Goal: Information Seeking & Learning: Learn about a topic

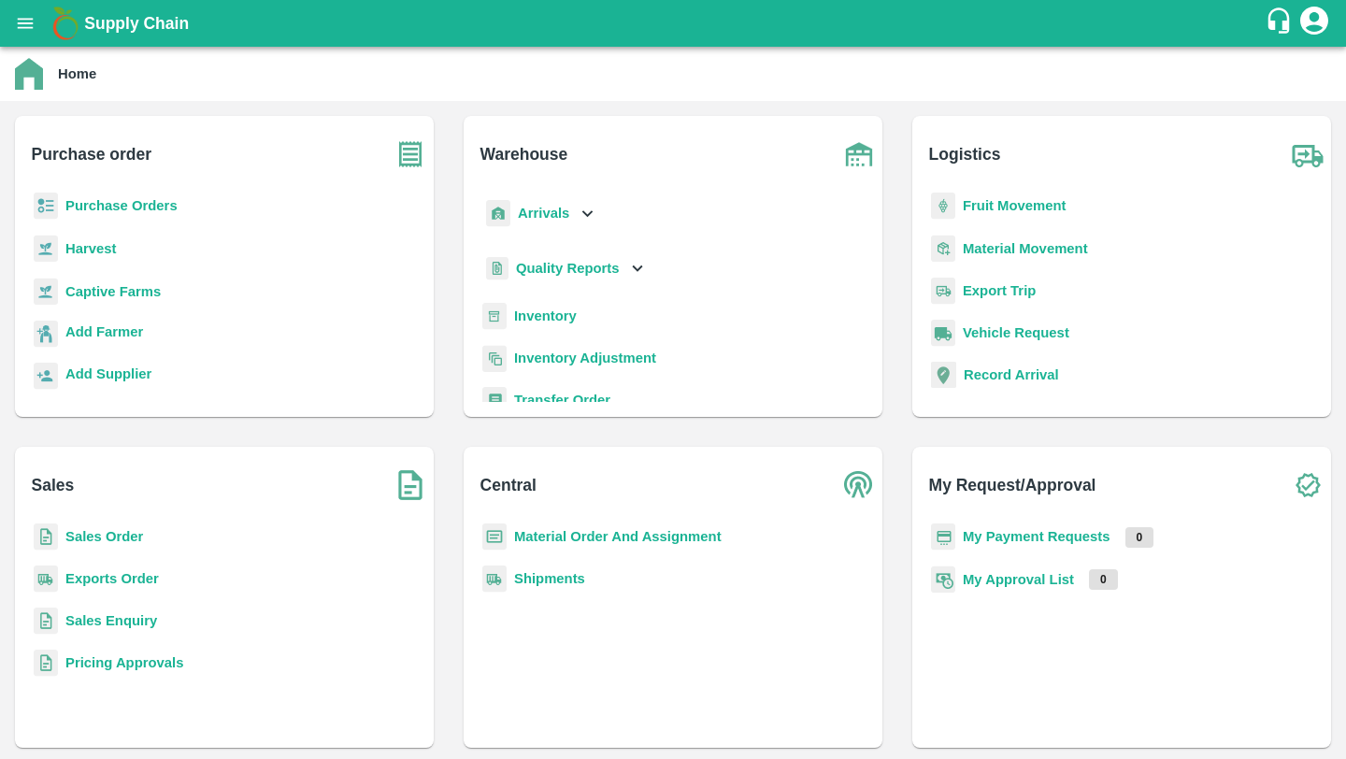
click at [549, 317] on b "Inventory" at bounding box center [545, 316] width 63 height 15
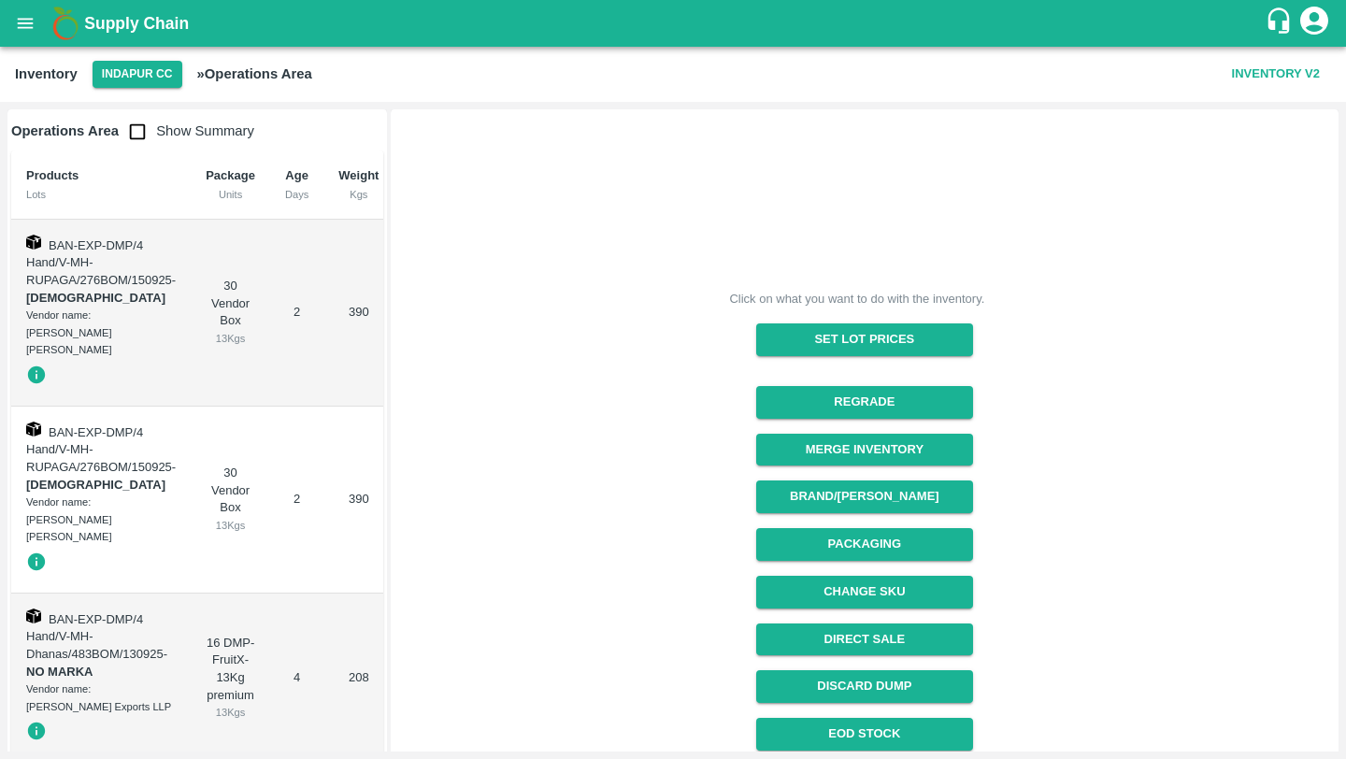
click at [200, 595] on td "16 DMP-FruitX- 13Kg premium 13 Kgs" at bounding box center [230, 679] width 79 height 170
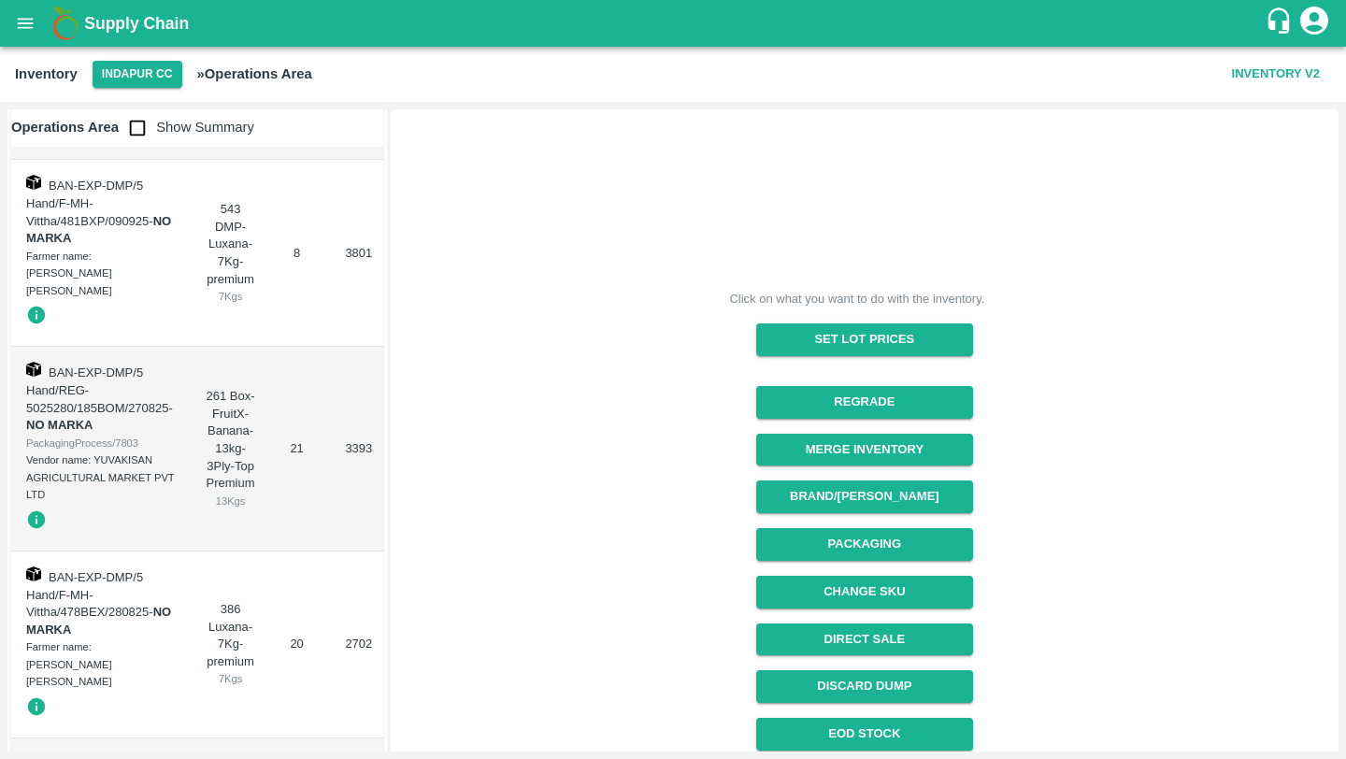
scroll to position [2455, 0]
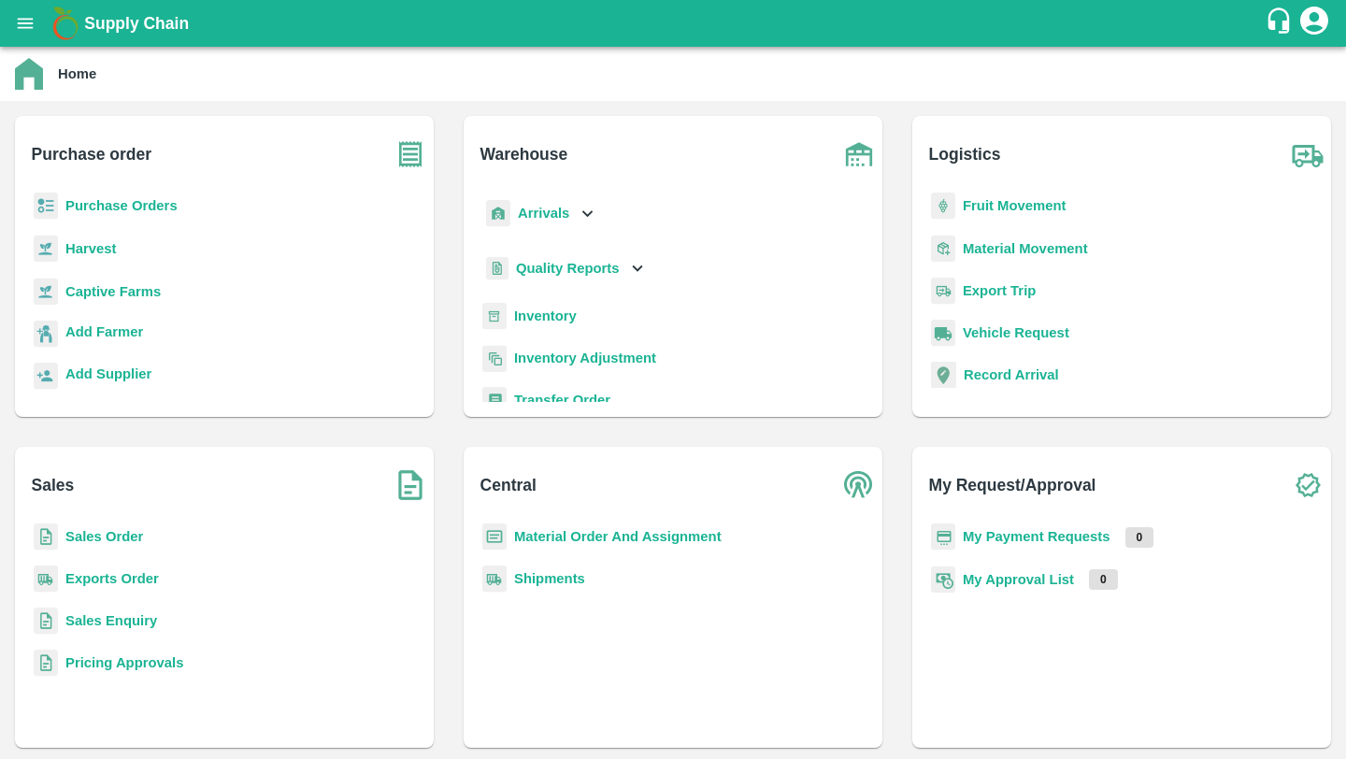
click at [515, 315] on b "Inventory" at bounding box center [545, 316] width 63 height 15
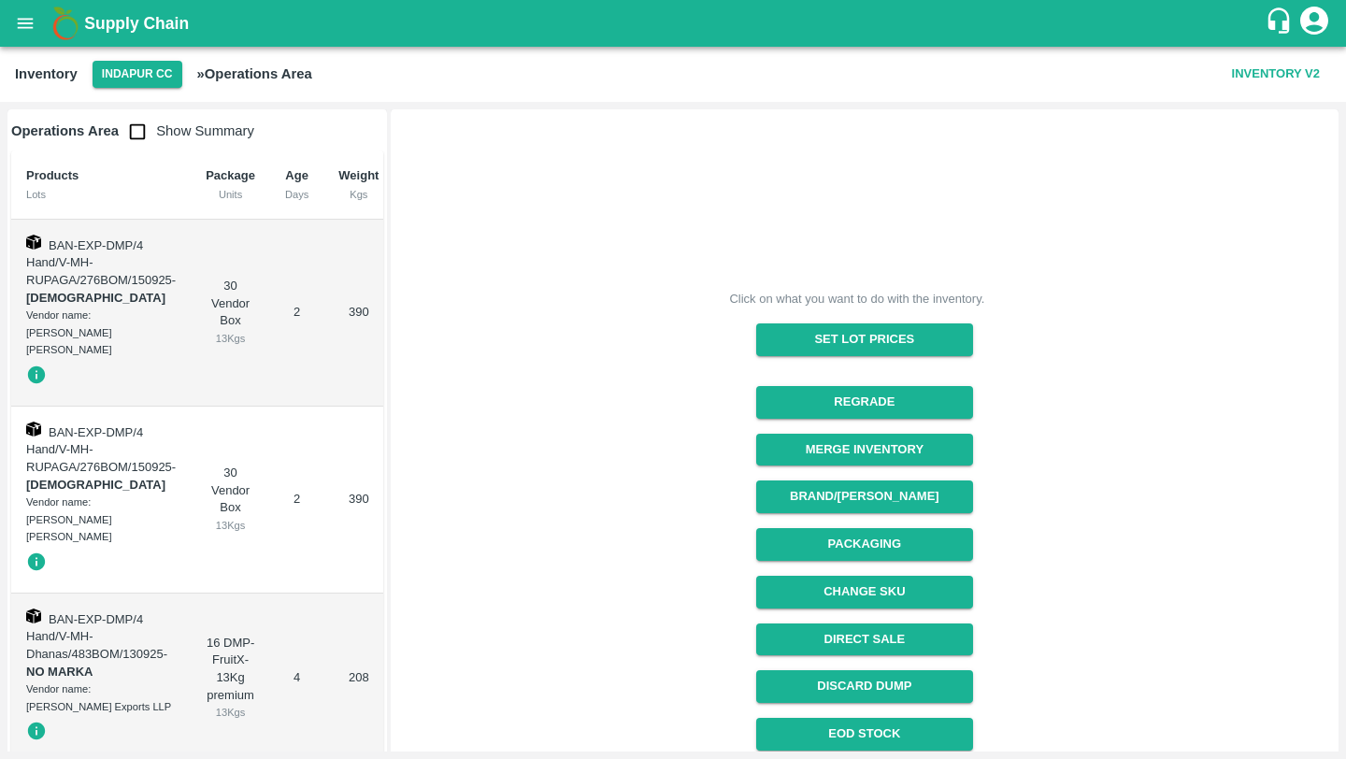
click at [160, 129] on span "Show Summary" at bounding box center [187, 130] width 136 height 15
click at [137, 133] on input "checkbox" at bounding box center [137, 131] width 37 height 37
checkbox input "true"
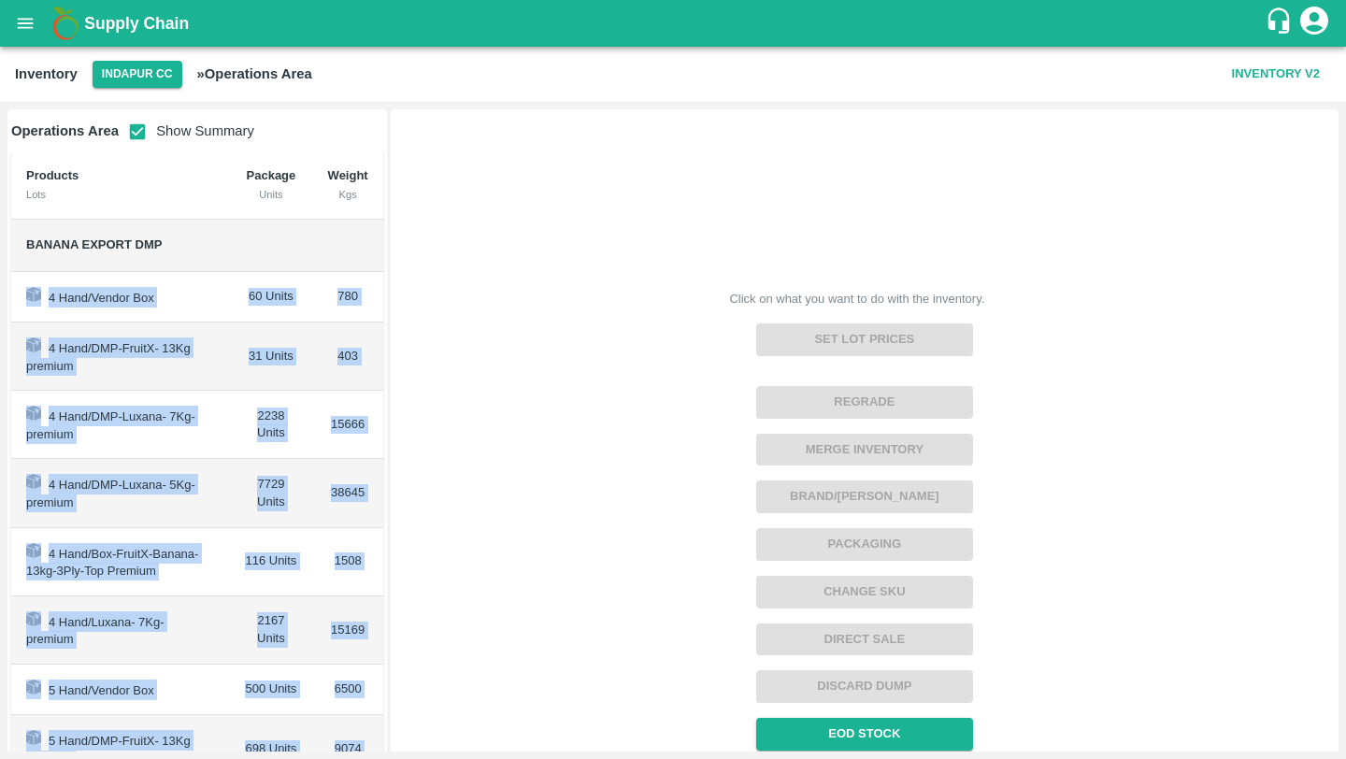
drag, startPoint x: 371, startPoint y: 690, endPoint x: 18, endPoint y: 276, distance: 544.5
copy tbody "4 Hand/Vendor Box 60 Units 780 4 Hand/DMP-FruitX- 13Kg premium 31 Units 403 4 H…"
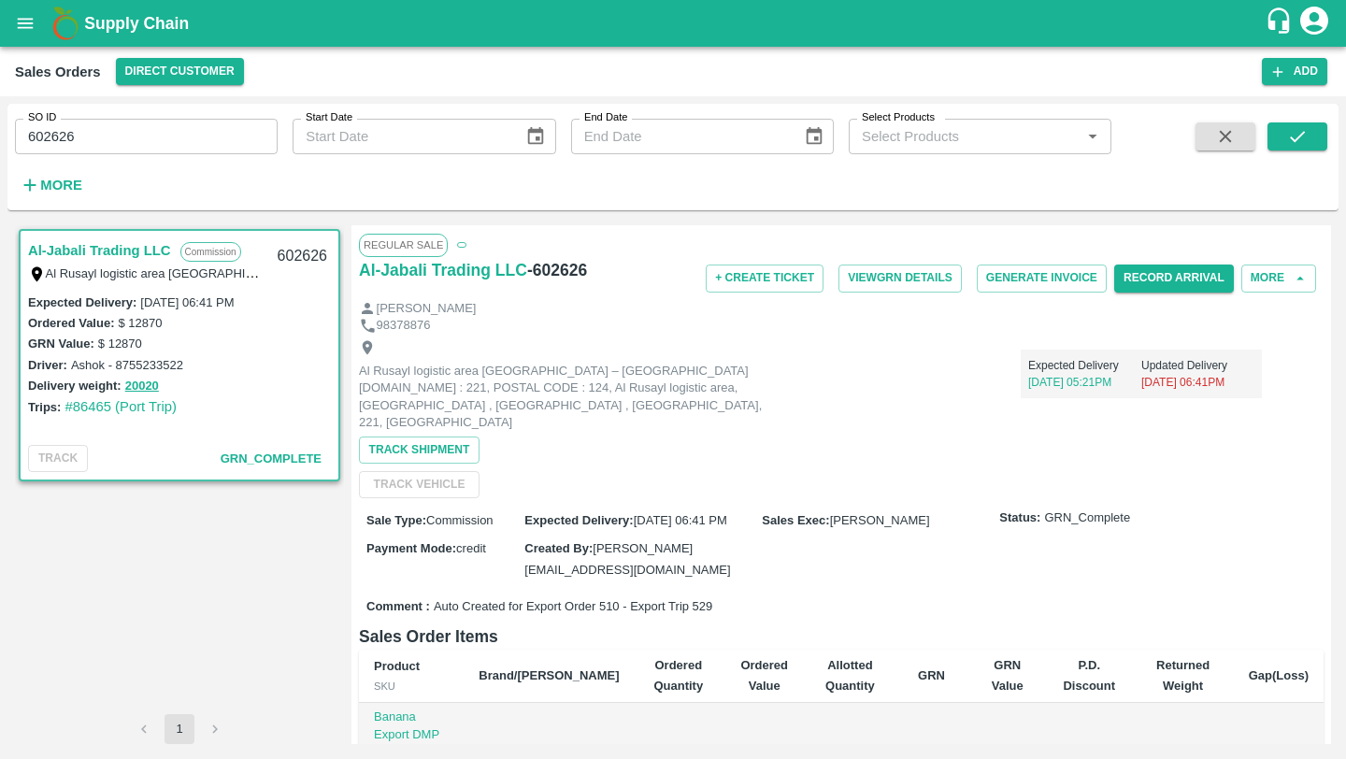
scroll to position [459, 0]
